Goal: Contribute content

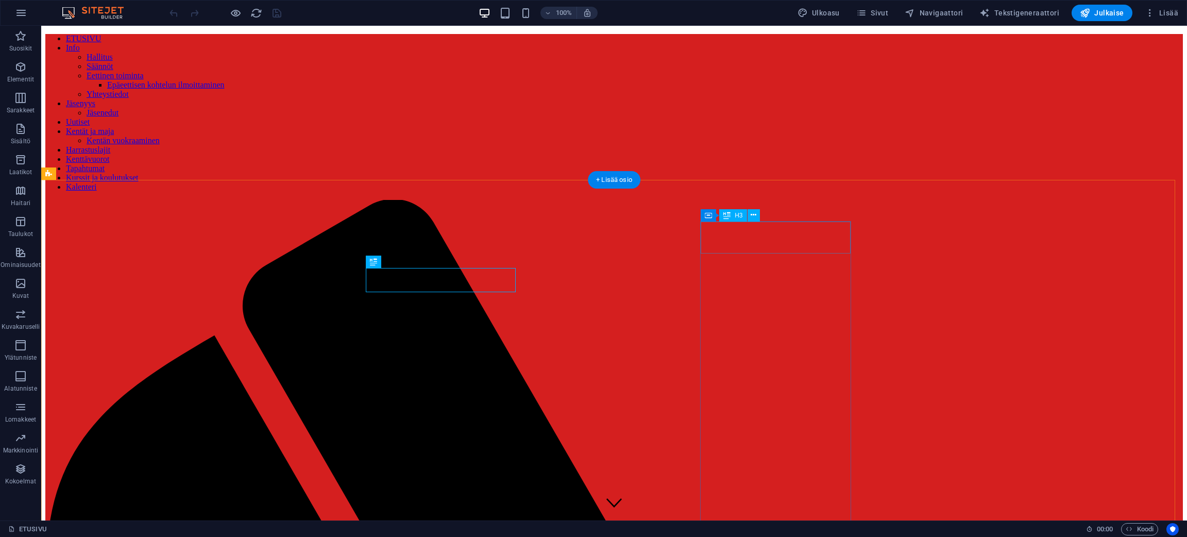
scroll to position [878, 0]
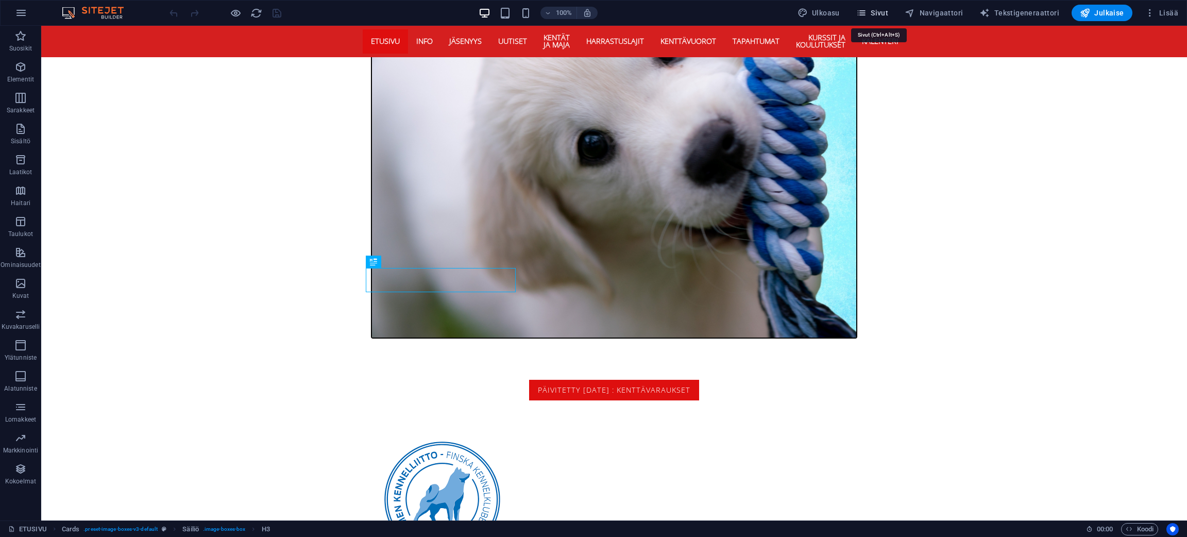
click at [884, 12] on span "Sivut" at bounding box center [872, 13] width 32 height 10
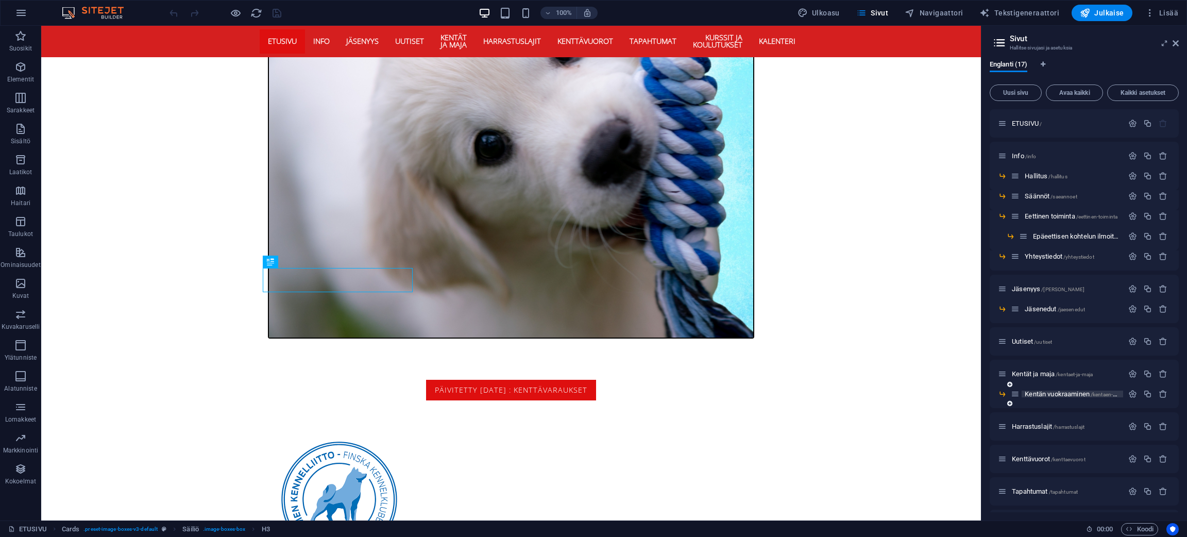
click at [1054, 390] on span "Kentän vuokraaminen /kentaen-vuokraaminen" at bounding box center [1085, 394] width 122 height 8
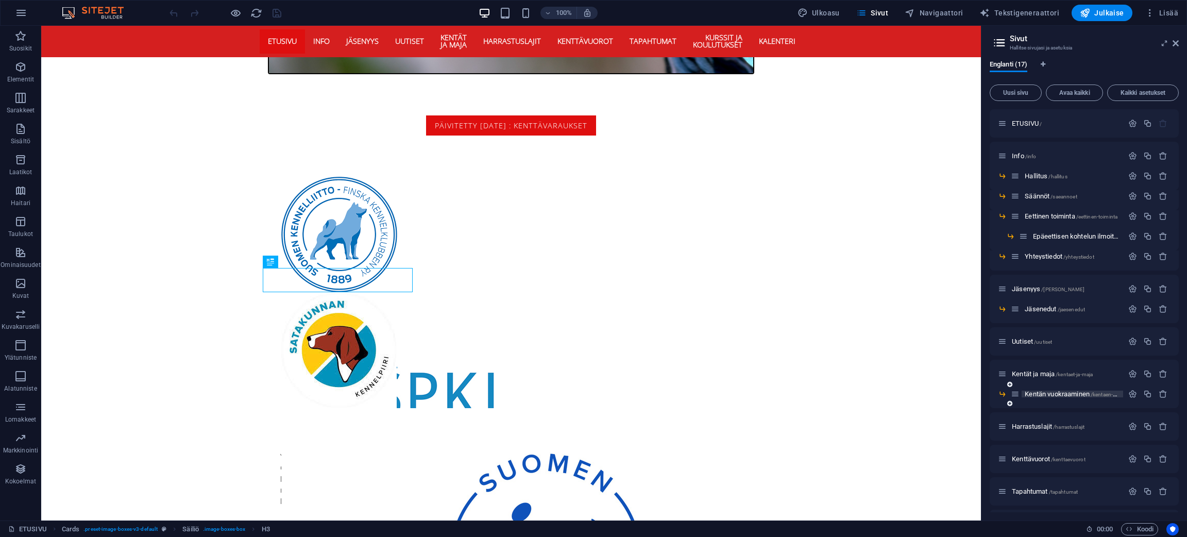
scroll to position [0, 0]
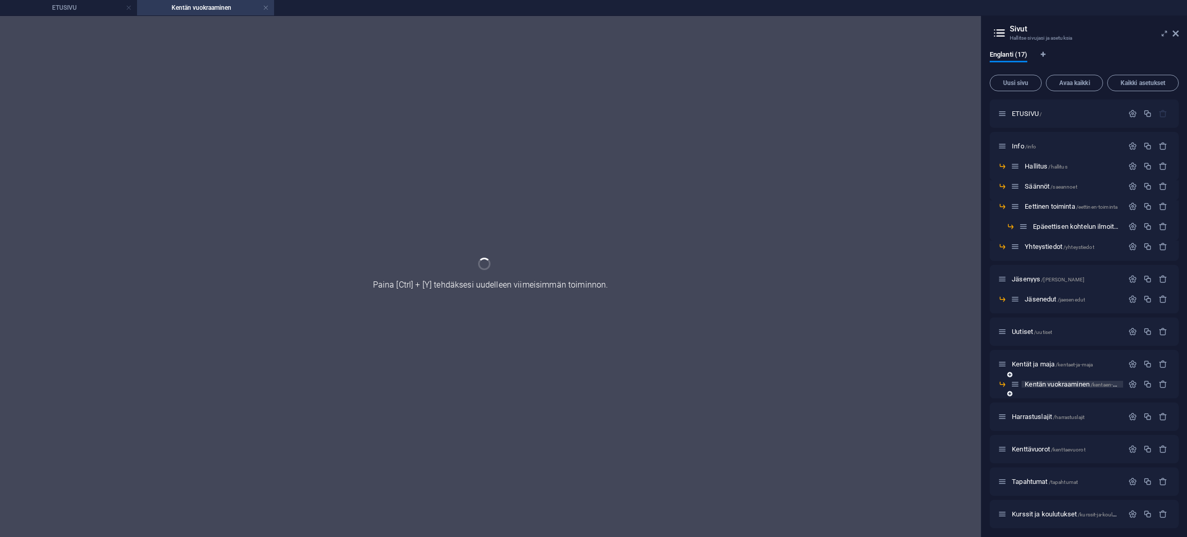
click at [1054, 389] on div "Kentän vuokraaminen /kentaen-vuokraaminen" at bounding box center [1083, 388] width 189 height 20
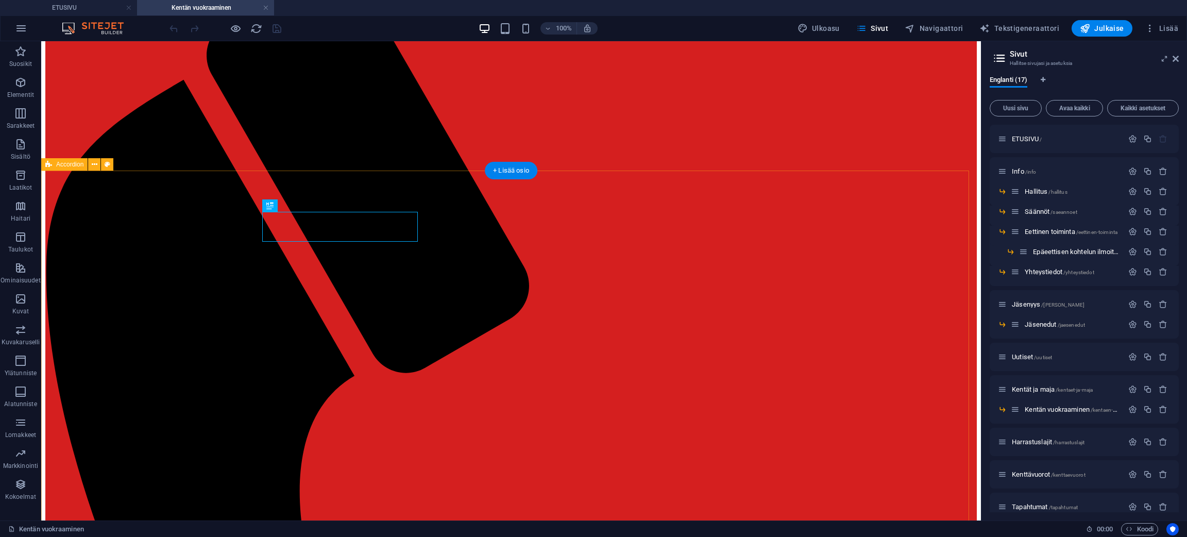
scroll to position [257, 0]
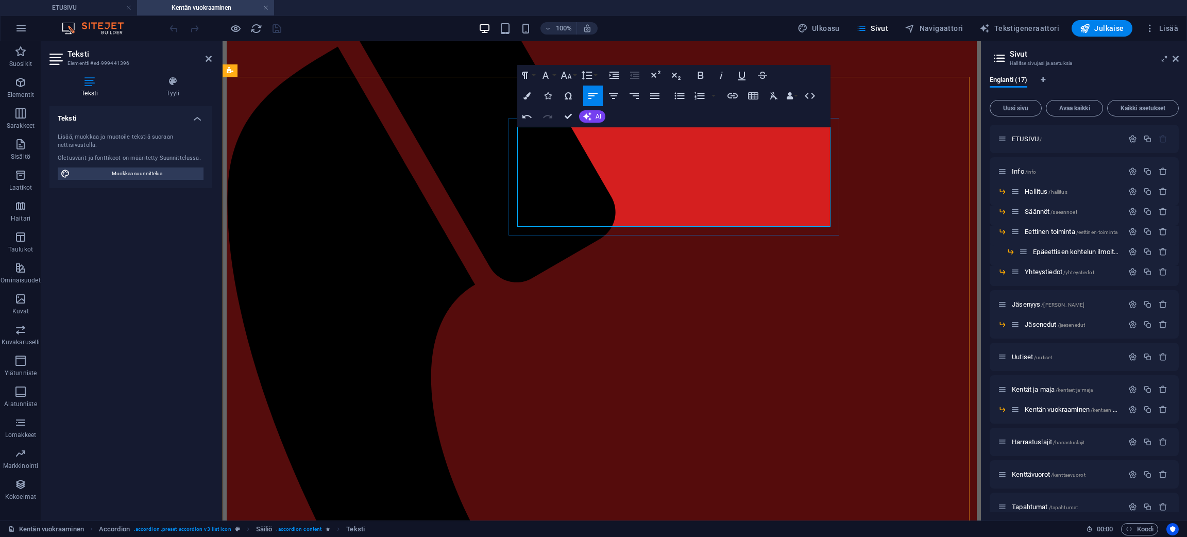
click at [1101, 29] on span "Julkaise" at bounding box center [1101, 28] width 44 height 10
